Goal: Task Accomplishment & Management: Manage account settings

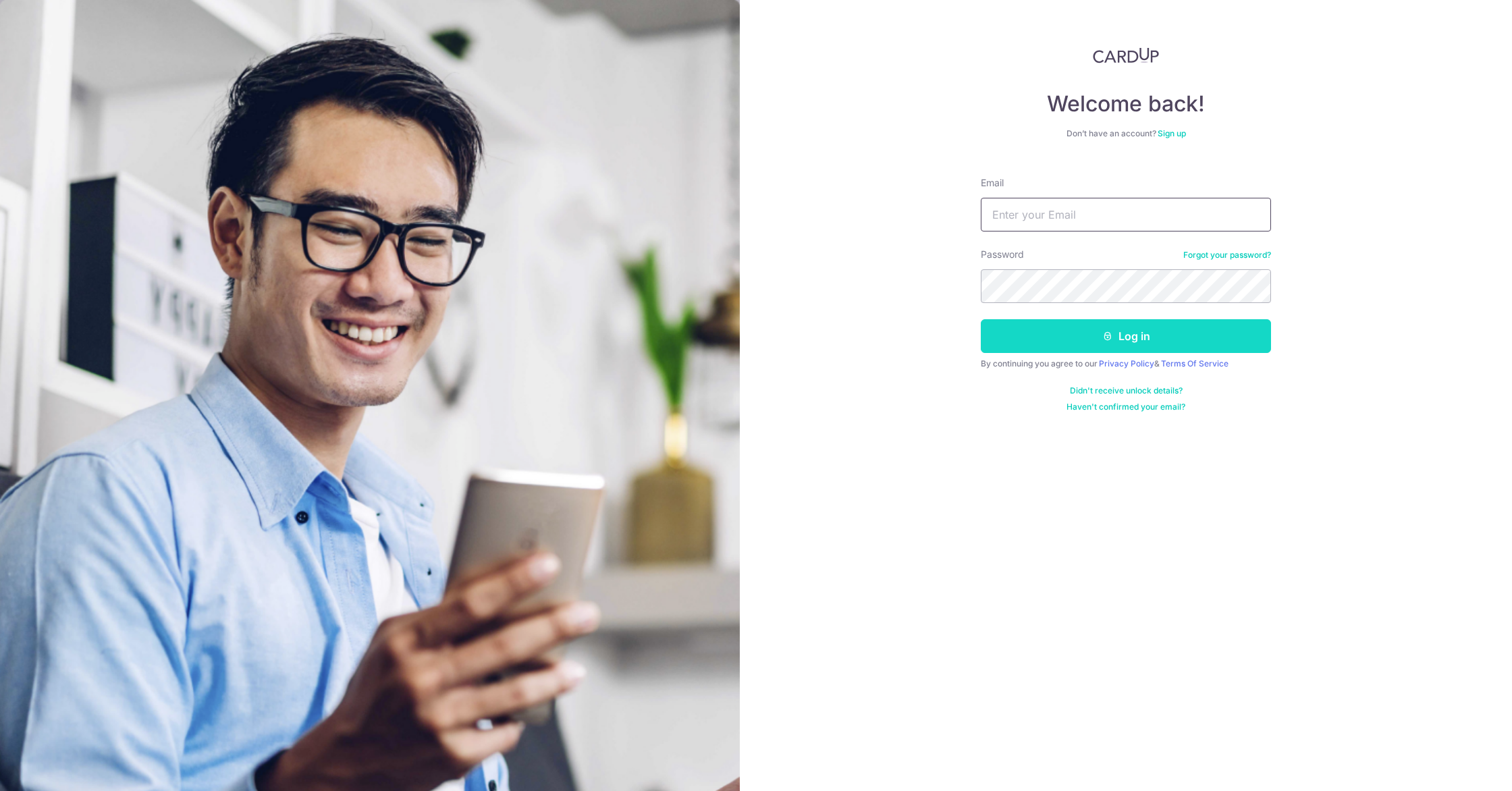
type input "[EMAIL_ADDRESS][DOMAIN_NAME]"
click at [1065, 333] on button "Log in" at bounding box center [1125, 336] width 290 height 34
